Goal: Transaction & Acquisition: Purchase product/service

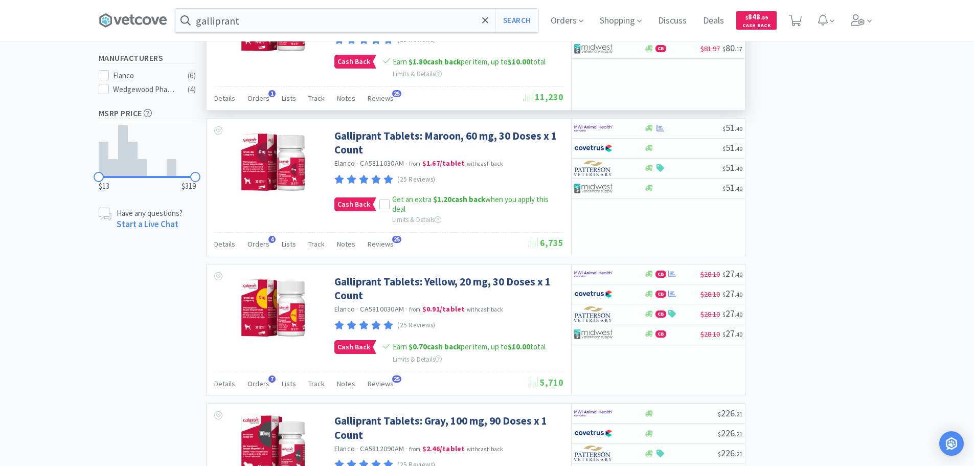
scroll to position [409, 0]
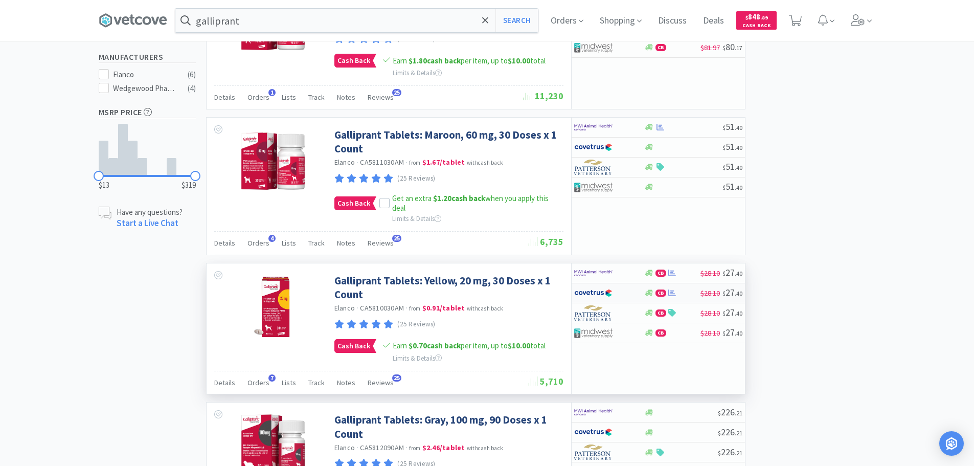
click at [686, 293] on div "CB" at bounding box center [672, 293] width 56 height 8
select select "1"
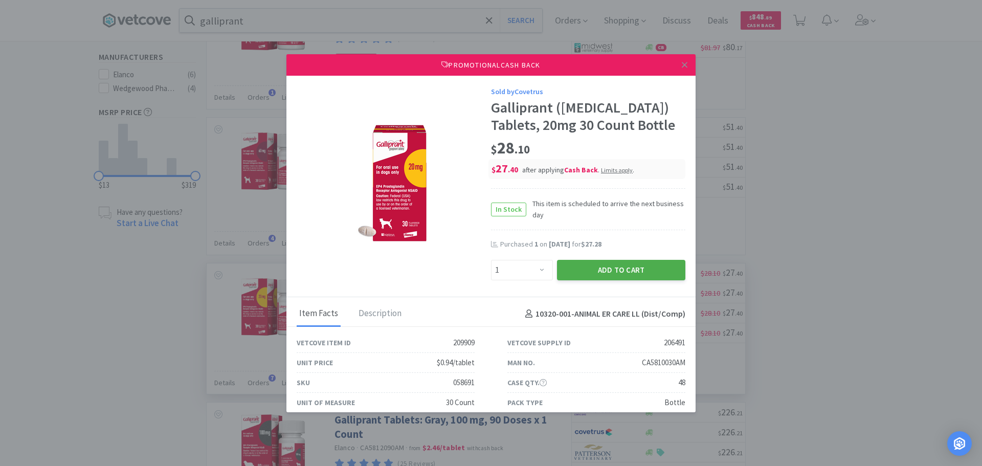
click at [640, 274] on button "Add to Cart" at bounding box center [621, 270] width 128 height 20
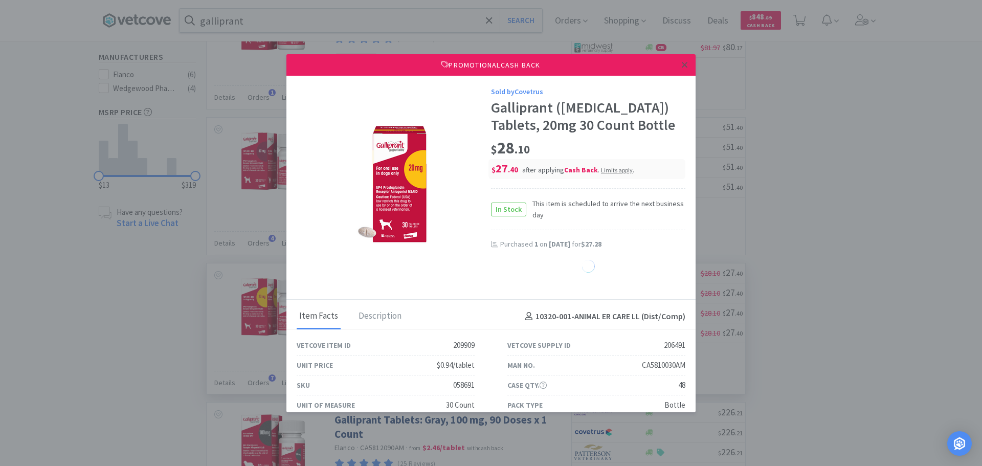
select select "1"
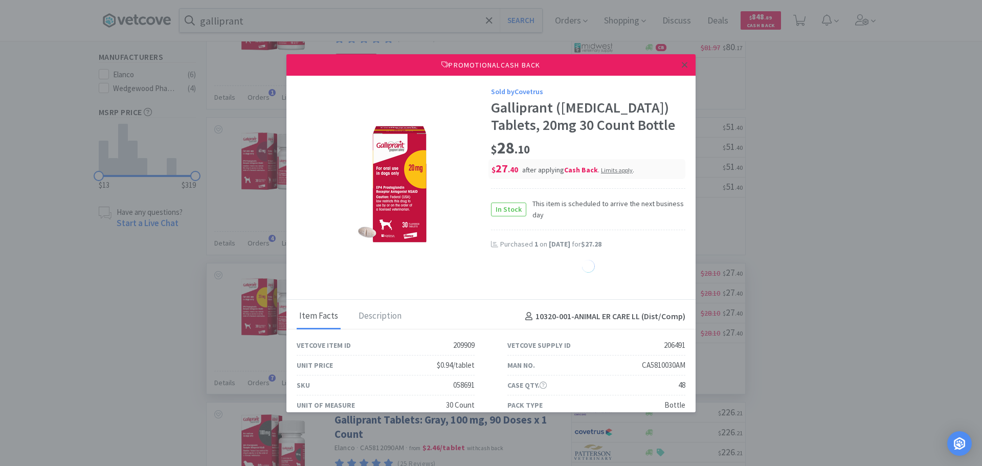
select select "1"
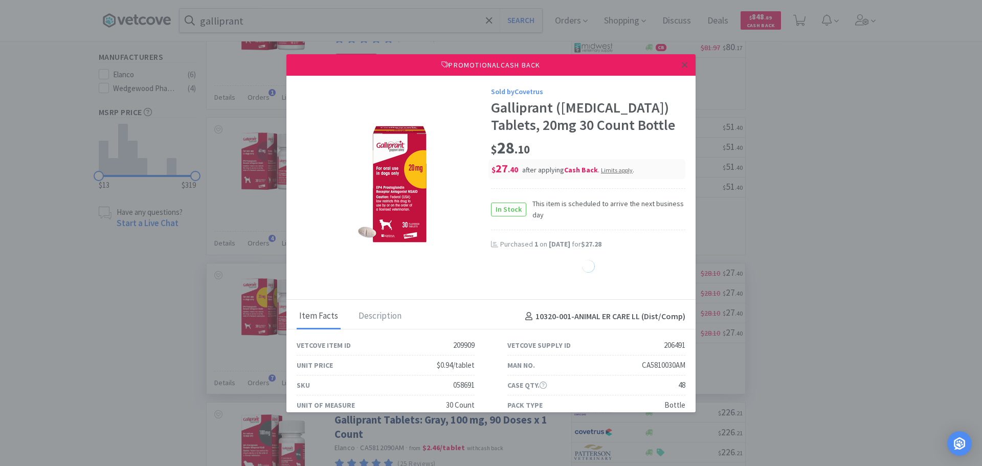
select select "1"
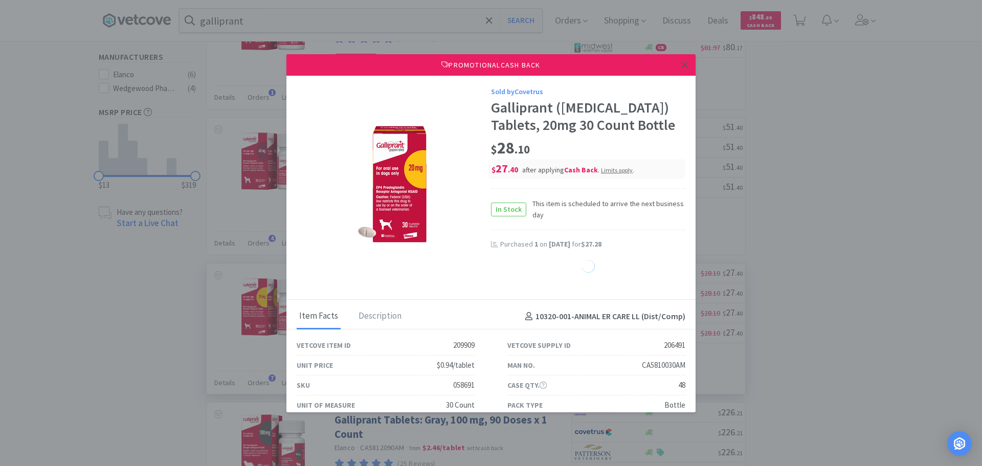
select select "1"
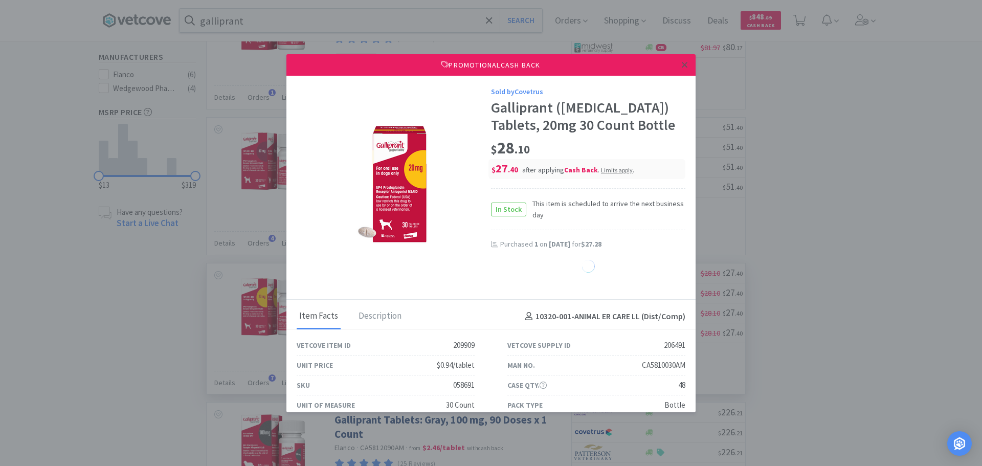
select select "1"
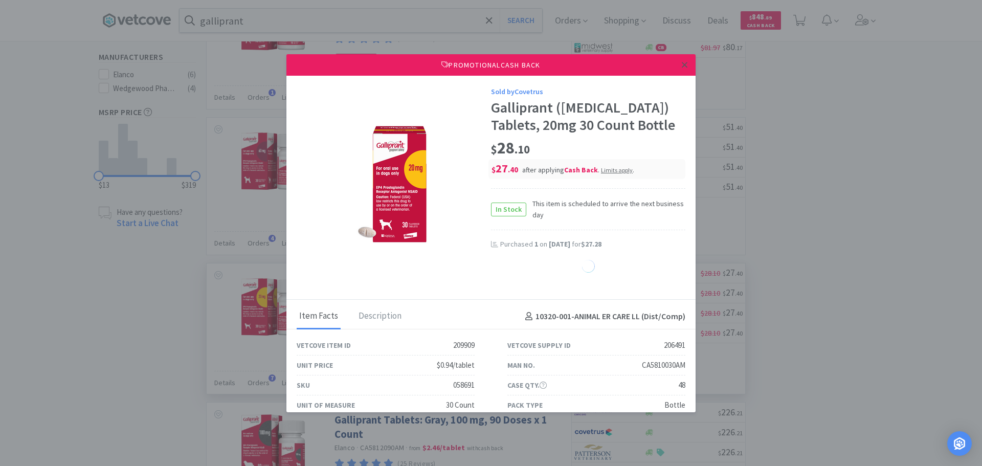
select select "1"
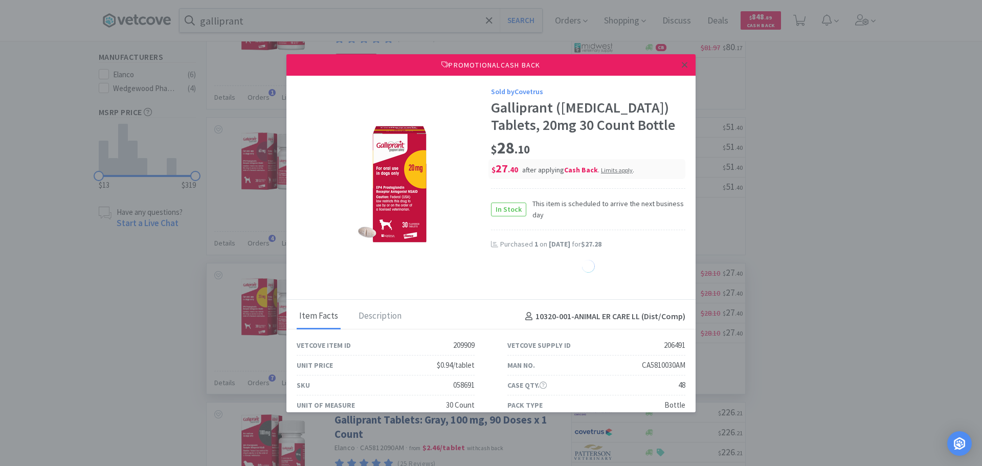
select select "1"
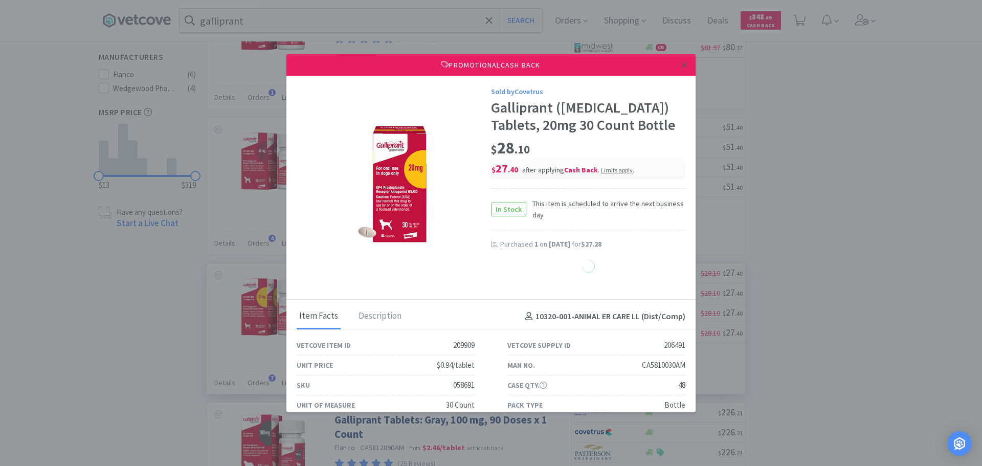
select select "1"
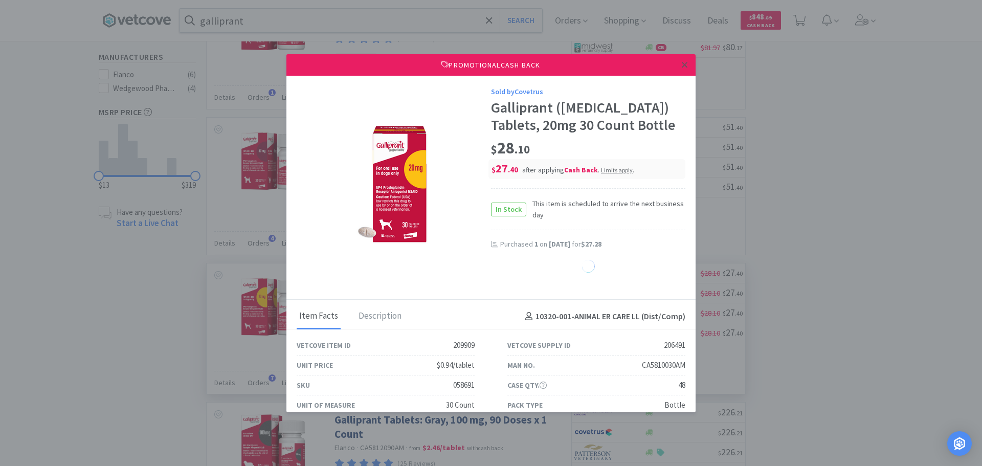
select select "1"
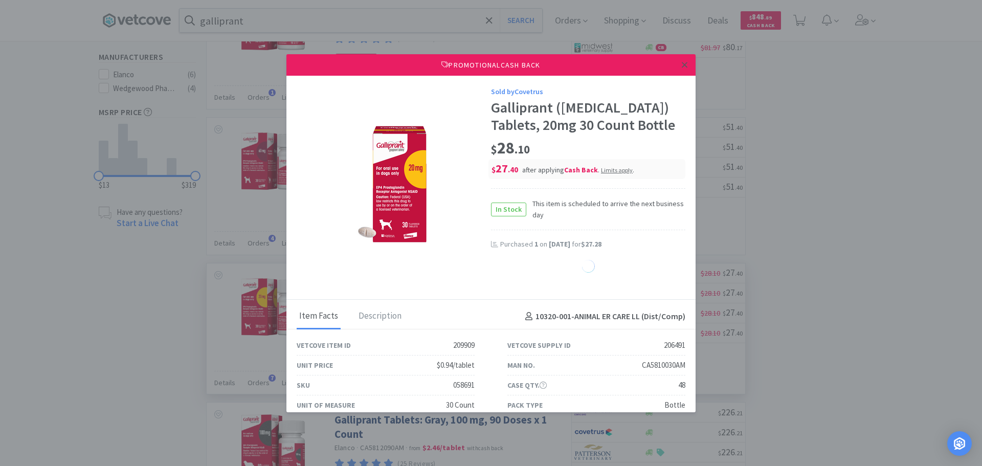
select select "1"
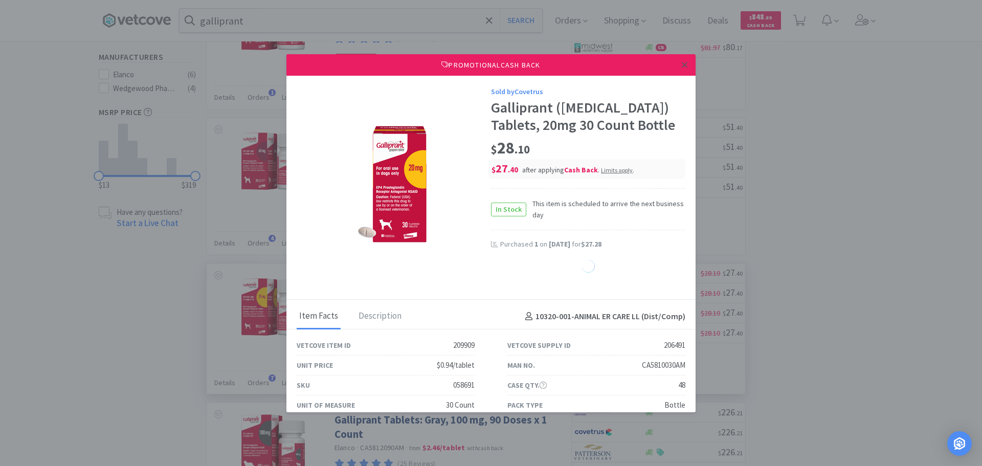
select select "1"
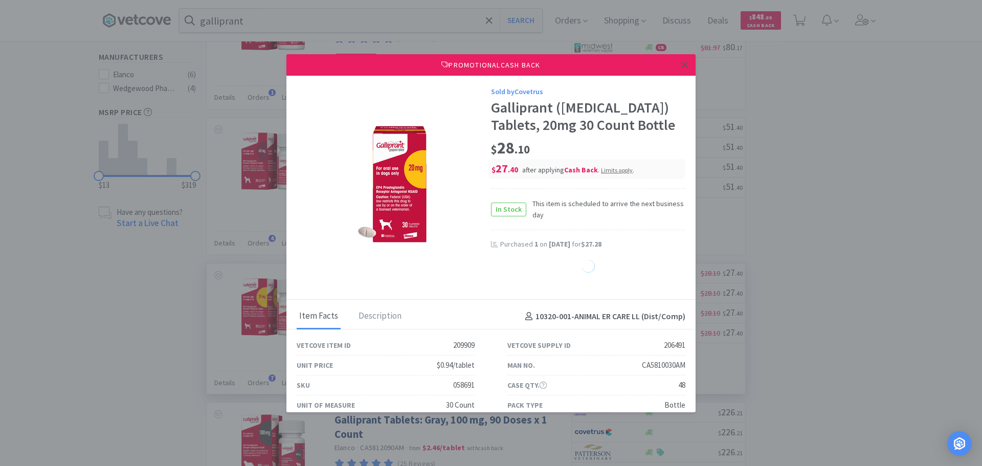
select select "1"
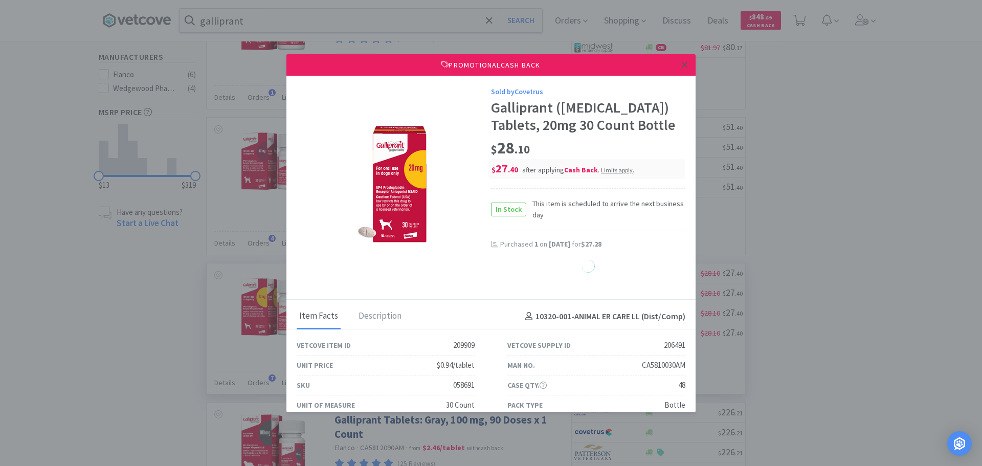
select select "1"
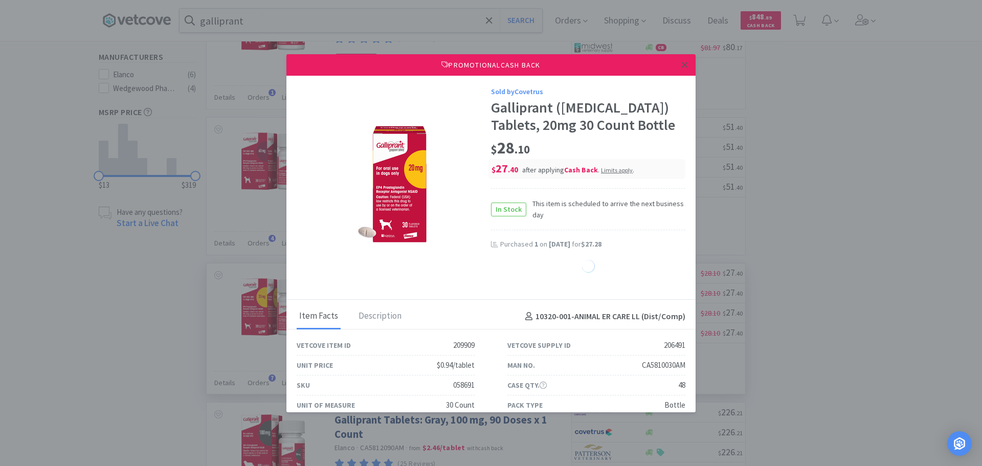
select select "1"
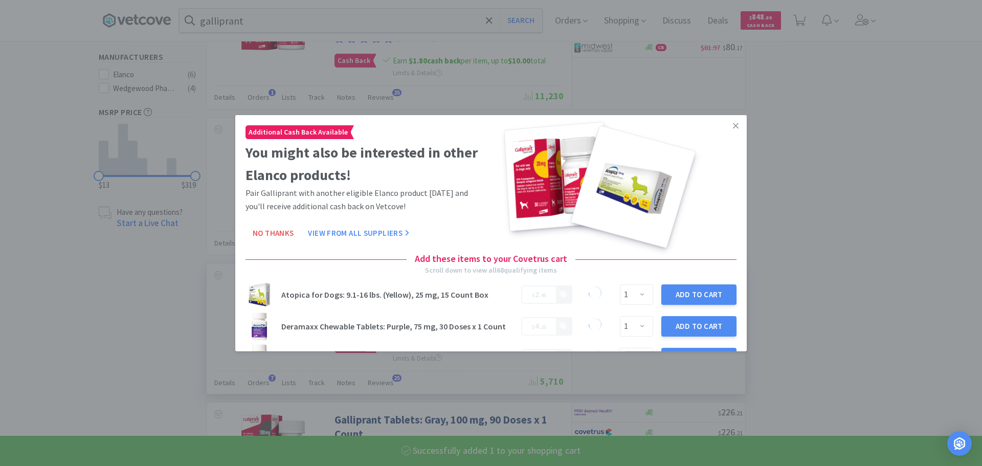
select select "1"
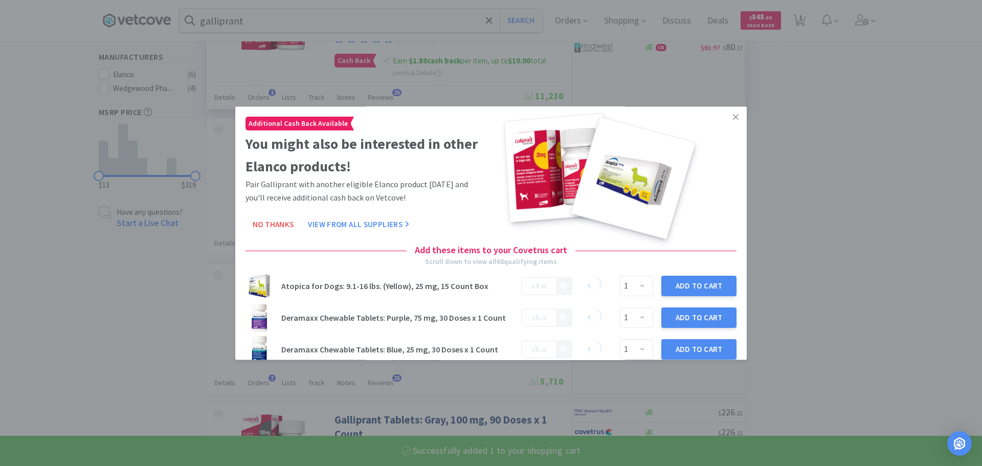
click at [733, 112] on icon at bounding box center [736, 116] width 6 height 9
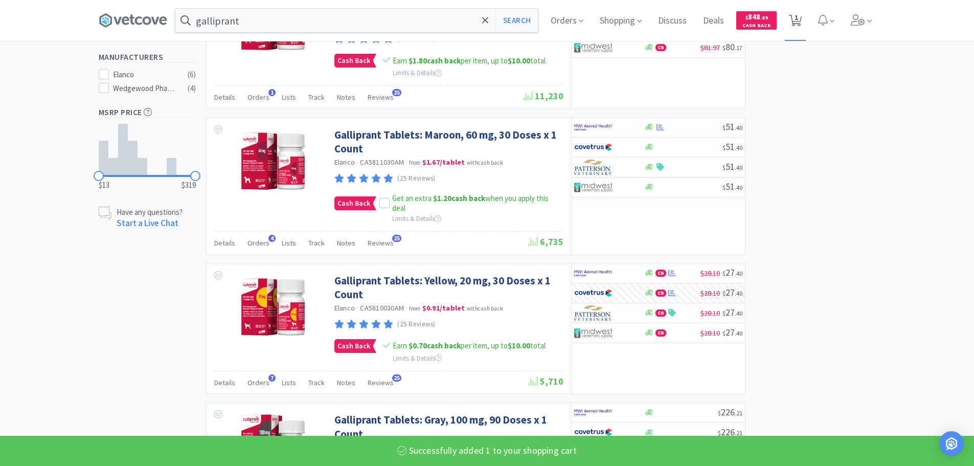
click at [785, 24] on icon at bounding box center [795, 20] width 13 height 11
select select "1"
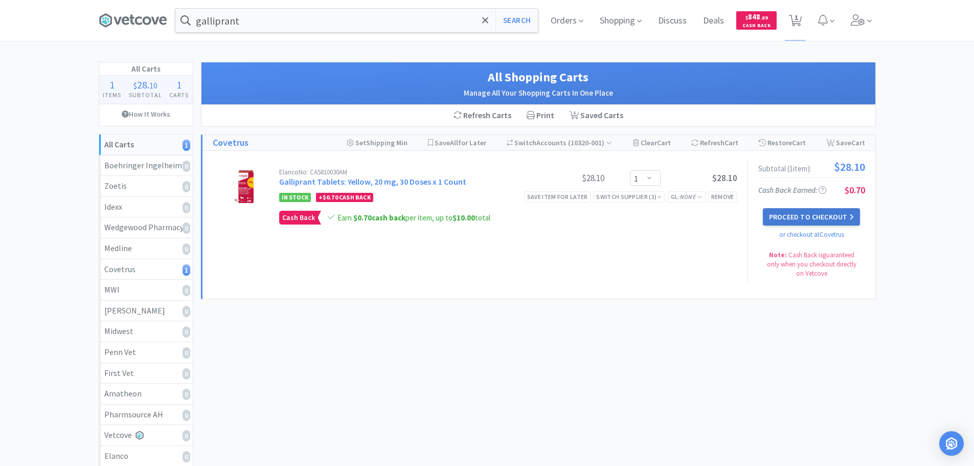
click at [785, 220] on button "Proceed to Checkout" at bounding box center [811, 216] width 97 height 17
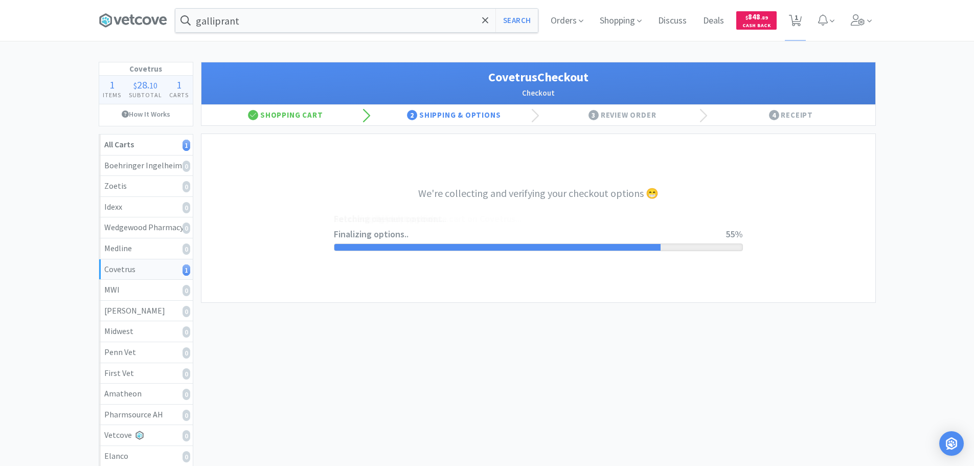
select select "ACCOUNT"
select select "cvt-standard-net"
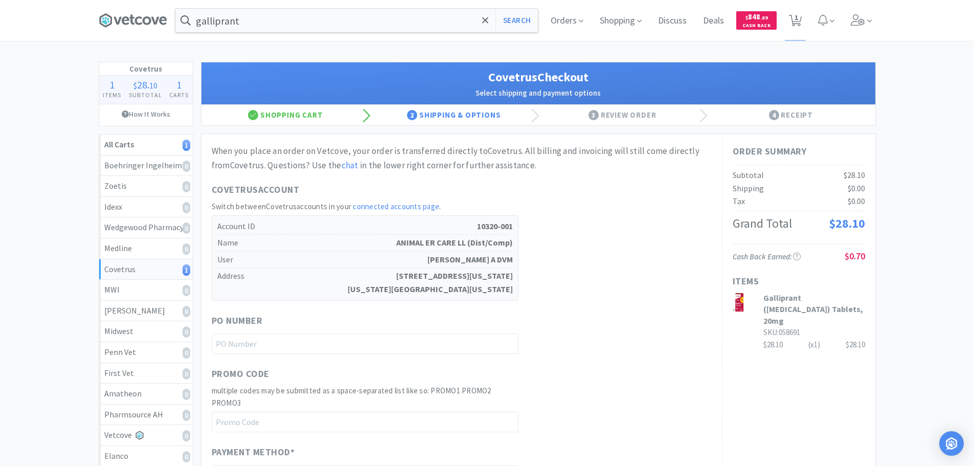
scroll to position [51, 0]
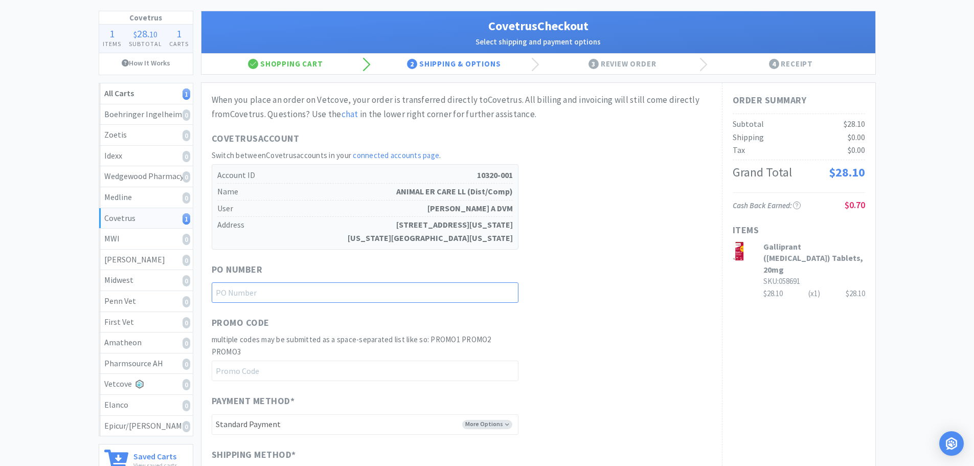
click at [322, 287] on input "text" at bounding box center [365, 292] width 307 height 20
type input "For [PERSON_NAME]"
click at [674, 299] on div "PO Number For [PERSON_NAME]" at bounding box center [462, 282] width 500 height 41
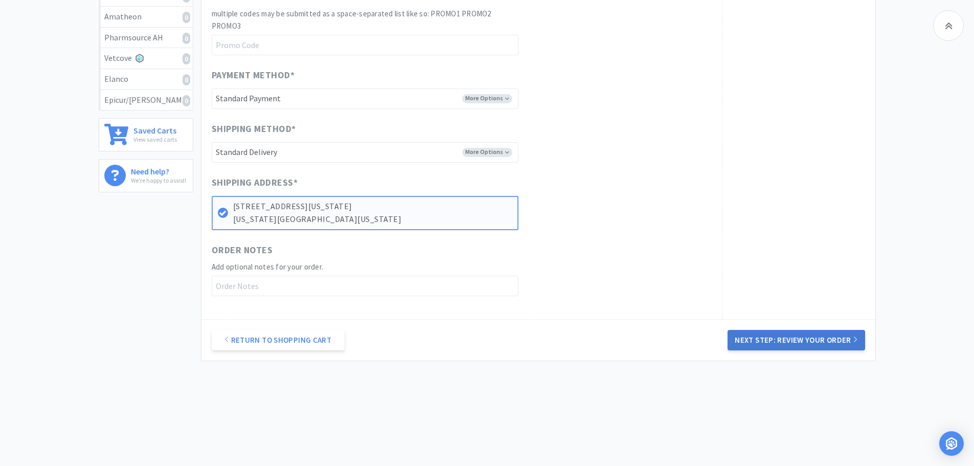
click at [785, 345] on button "Next Step: Review Your Order" at bounding box center [796, 340] width 137 height 20
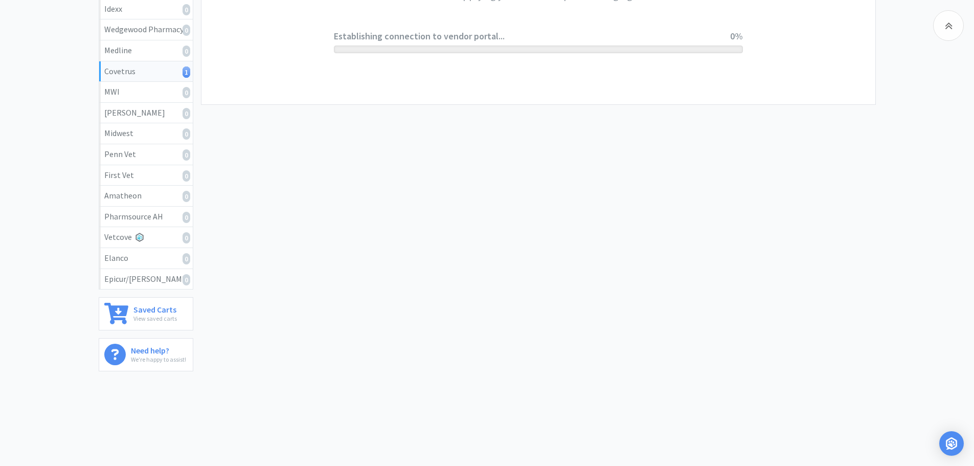
scroll to position [0, 0]
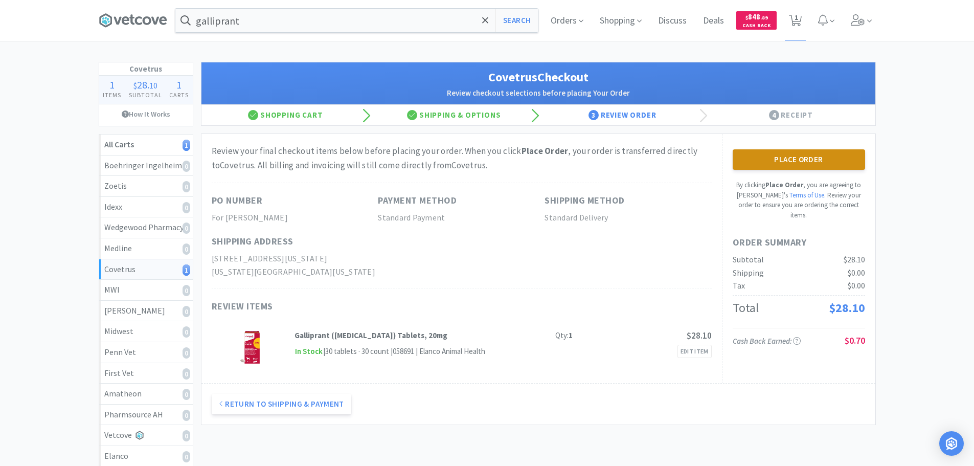
click at [785, 166] on button "Place Order" at bounding box center [799, 159] width 132 height 20
